Goal: Complete application form

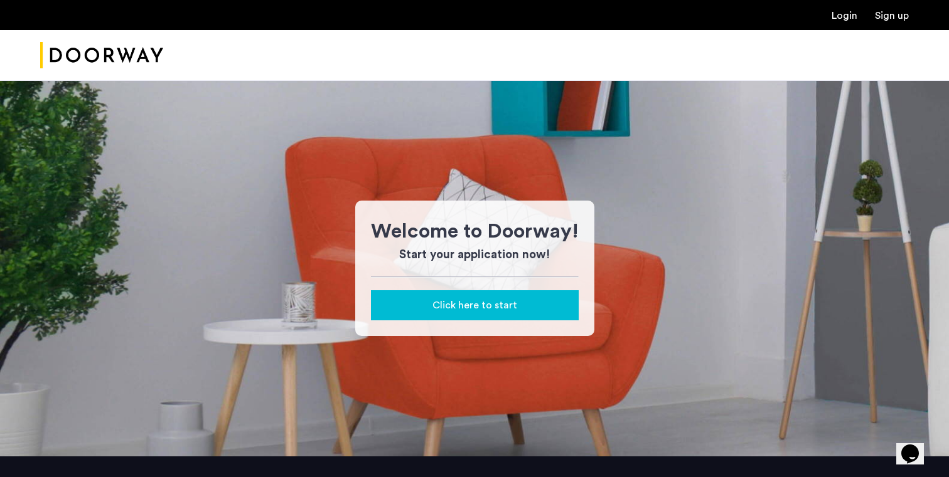
click at [837, 17] on link "Login" at bounding box center [844, 16] width 26 height 10
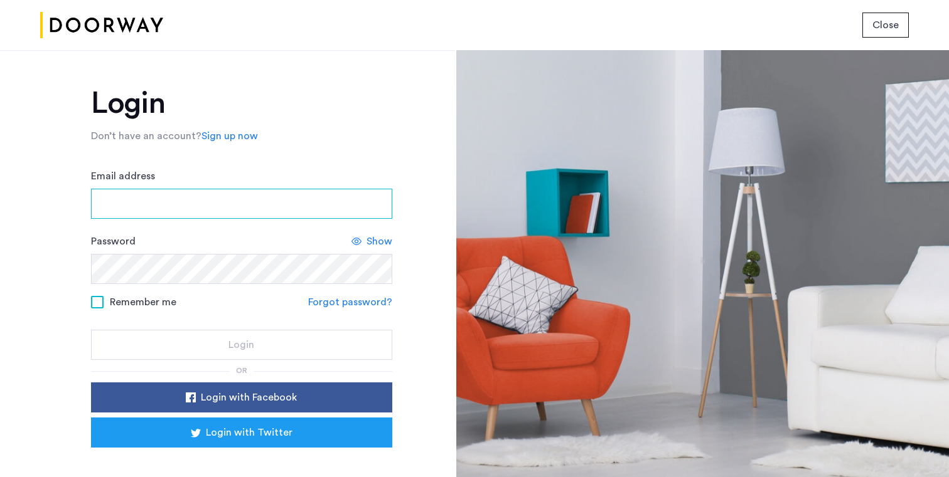
click at [105, 194] on input "Email address" at bounding box center [241, 204] width 301 height 30
click at [6, 285] on div "Login Don’t have an account? Sign up now Email address Password Show Remember m…" at bounding box center [227, 263] width 455 height 427
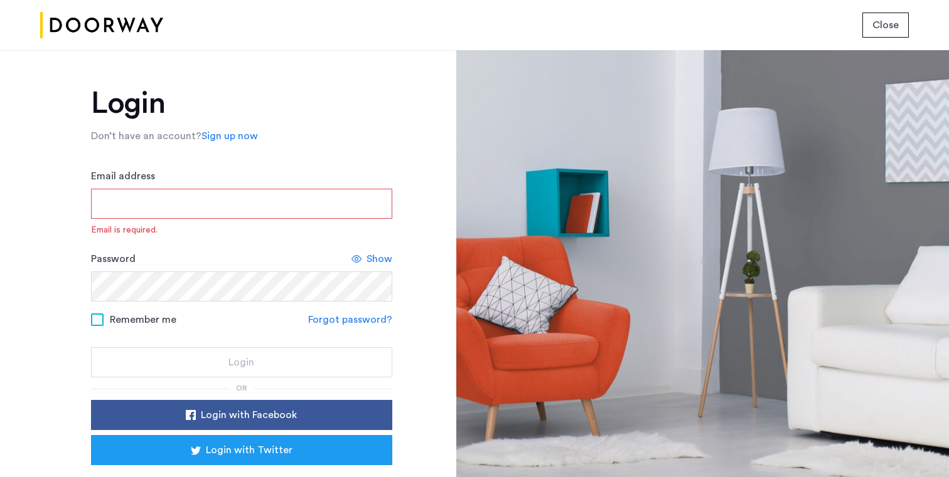
click at [262, 197] on input "Email address" at bounding box center [241, 204] width 301 height 30
type input "**********"
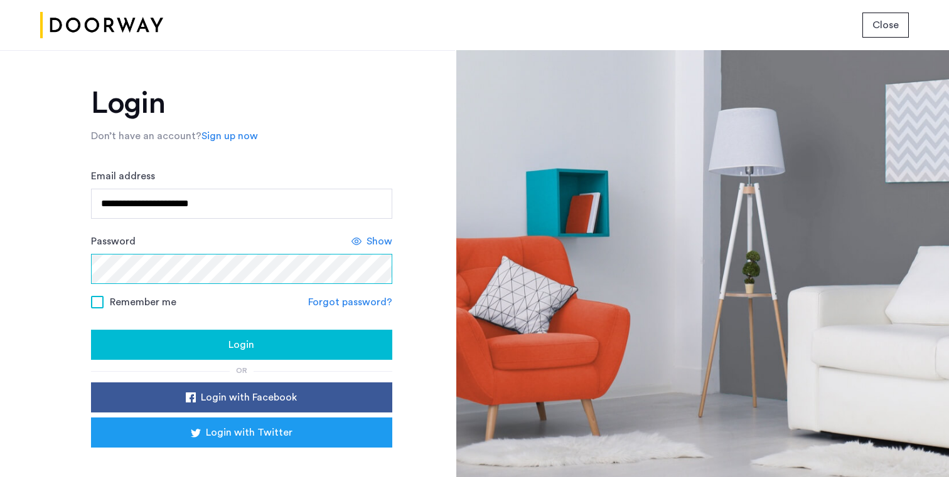
click at [91, 330] on button "Login" at bounding box center [241, 345] width 301 height 30
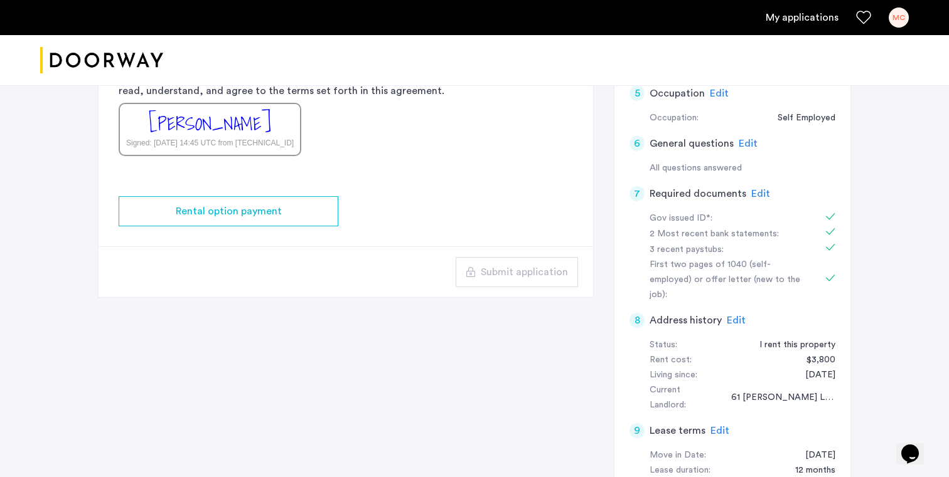
scroll to position [467, 0]
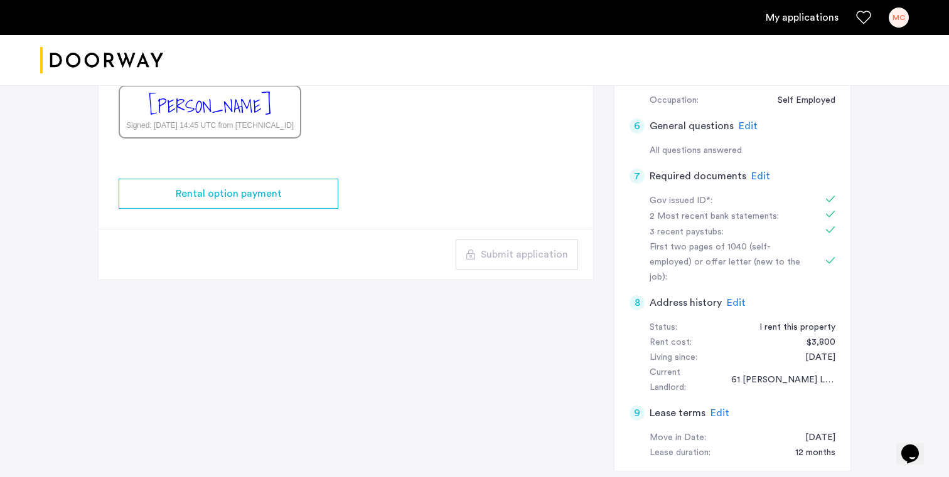
click at [736, 298] on span "Edit" at bounding box center [735, 303] width 19 height 10
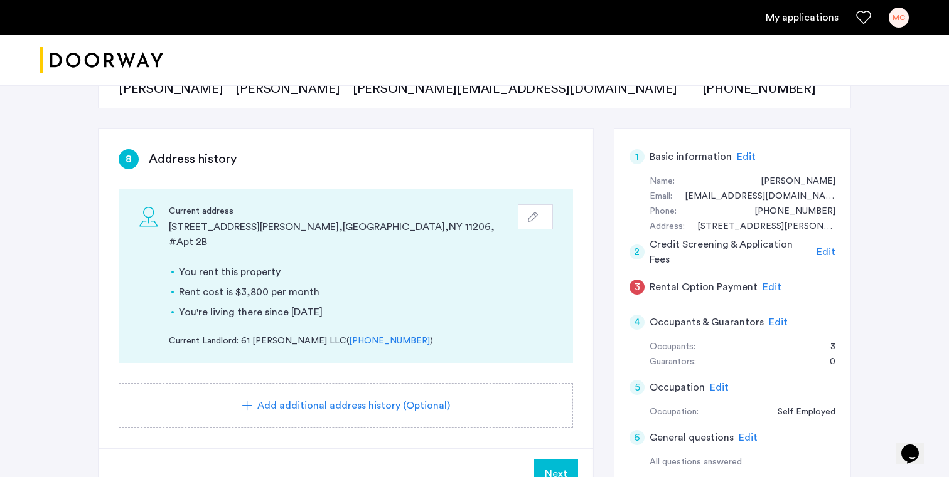
scroll to position [168, 0]
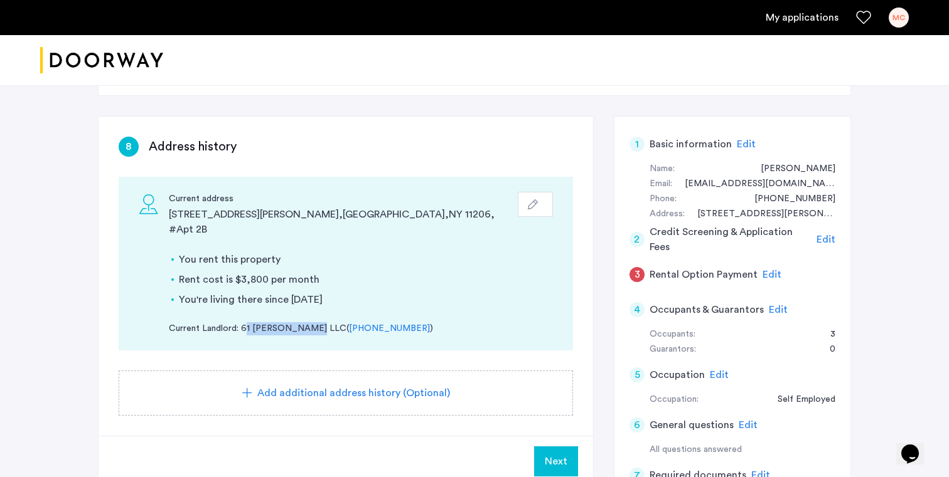
drag, startPoint x: 241, startPoint y: 314, endPoint x: 317, endPoint y: 316, distance: 75.9
click at [317, 322] on div "Current Landlord: 61 TROUTMAN LLC ( (718) 408-8842 )" at bounding box center [361, 328] width 384 height 13
copy div "61 TROUTMAN LLC"
drag, startPoint x: 393, startPoint y: 314, endPoint x: 325, endPoint y: 317, distance: 67.8
click at [325, 322] on div "Current Landlord: 61 TROUTMAN LLC ( (718) 408-8842 )" at bounding box center [361, 328] width 384 height 13
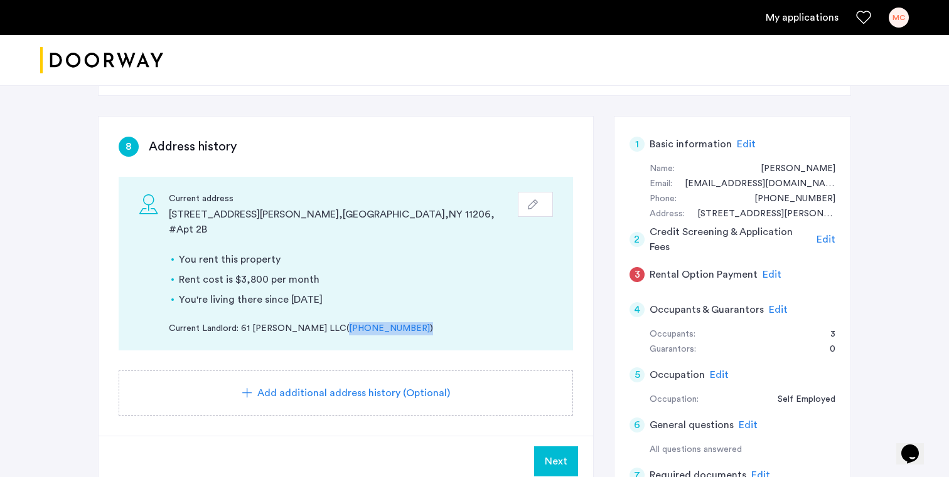
copy div "(718) 408-8842 )"
